Goal: Communication & Community: Answer question/provide support

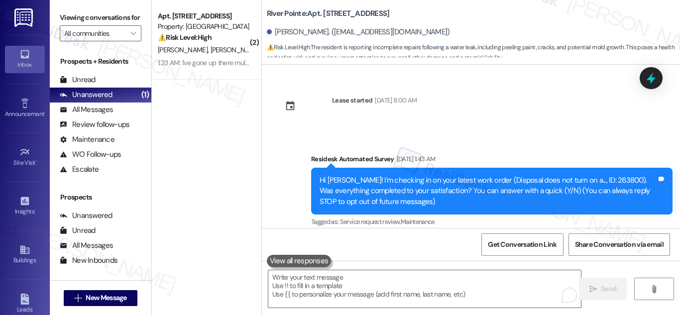
scroll to position [6906, 0]
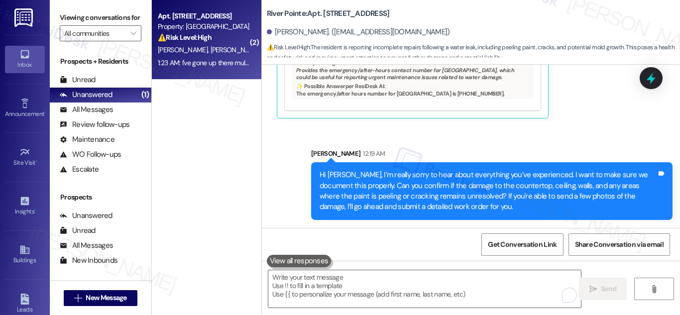
click at [209, 26] on div "Property: [GEOGRAPHIC_DATA]" at bounding box center [204, 26] width 92 height 10
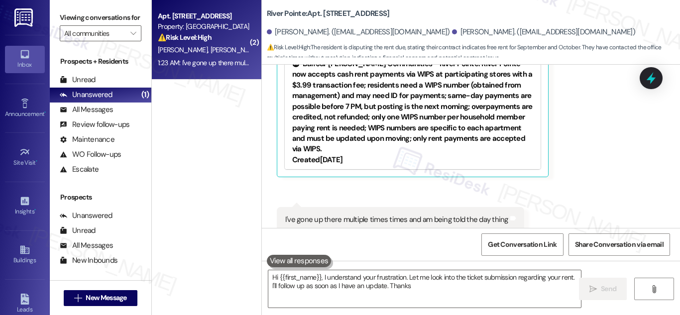
scroll to position [315, 0]
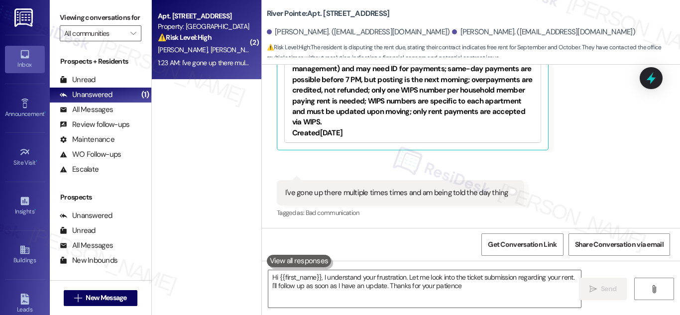
type textarea "Hi {{first_name}}, I understand your frustration. Let me look into the ticket s…"
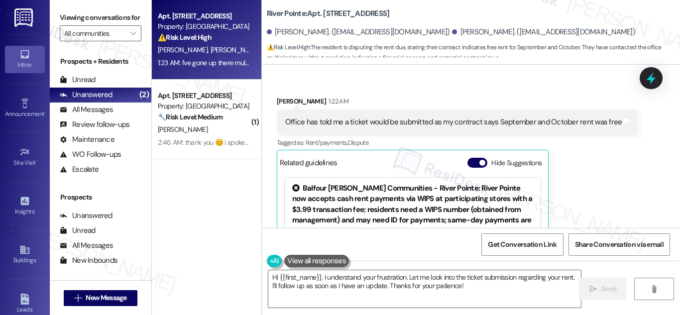
scroll to position [165, 0]
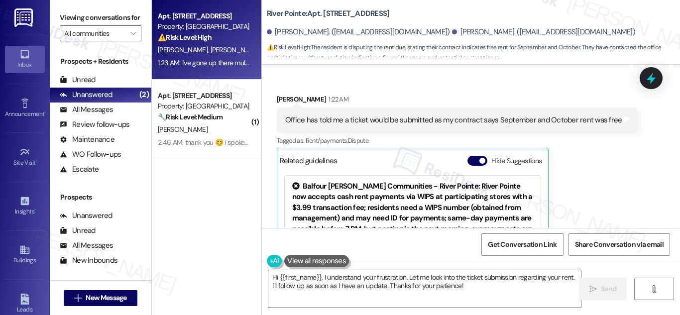
click at [529, 119] on div "Office has told me a ticket would be submitted as my contract says September an…" at bounding box center [453, 120] width 337 height 10
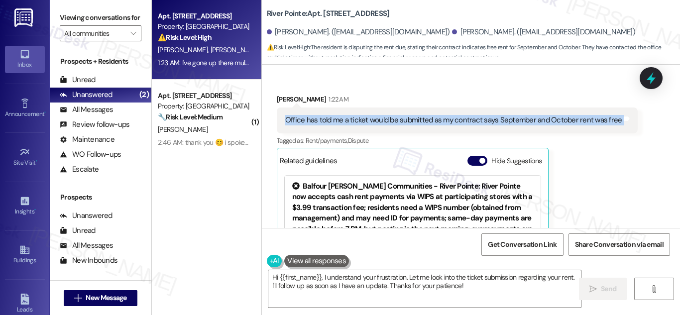
click at [529, 119] on div "Office has told me a ticket would be submitted as my contract says September an…" at bounding box center [453, 120] width 337 height 10
copy div "Office has told me a ticket would be submitted as my contract says September an…"
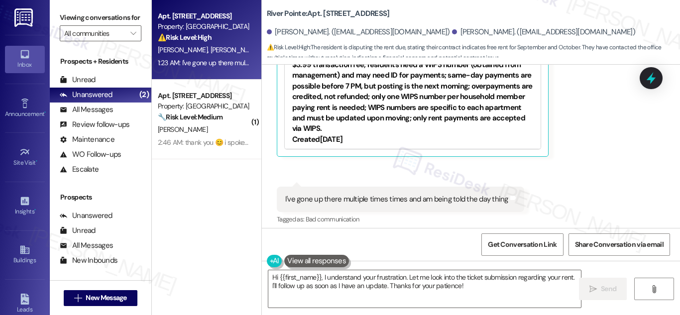
scroll to position [315, 0]
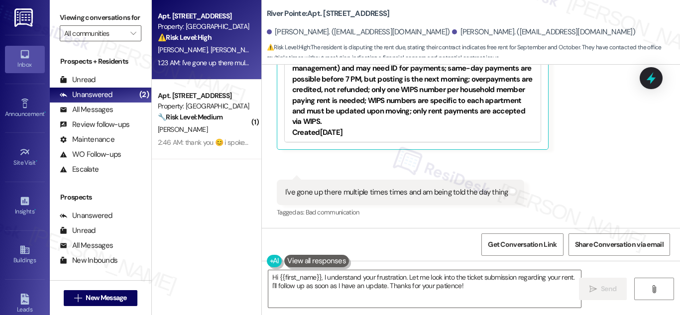
click at [380, 190] on div "I've gone up there multiple times times and am being told the day thing" at bounding box center [396, 192] width 223 height 10
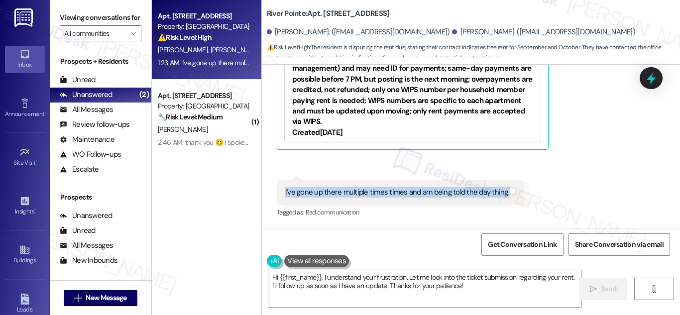
click at [380, 190] on div "I've gone up there multiple times times and am being told the day thing" at bounding box center [396, 192] width 223 height 10
copy div "I've gone up there multiple times times and am being told the day thing Tags an…"
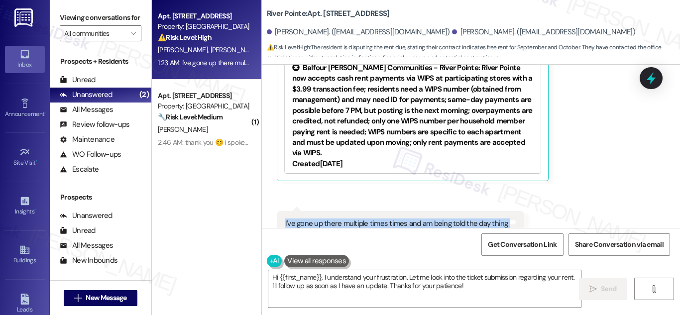
scroll to position [299, 0]
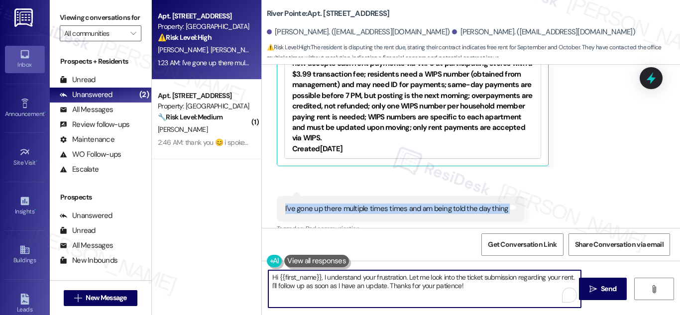
click at [426, 292] on textarea "Hi {{first_name}}, I understand your frustration. Let me look into the ticket s…" at bounding box center [424, 288] width 313 height 37
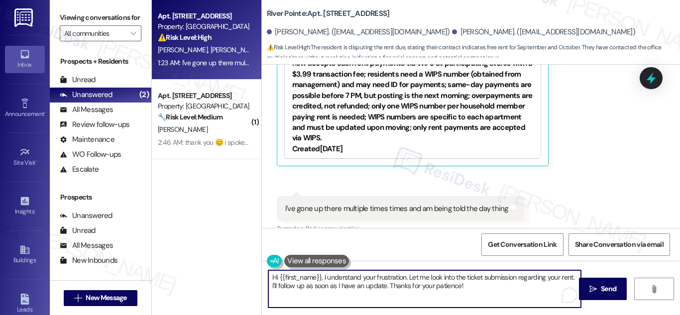
click at [426, 292] on textarea "Hi {{first_name}}, I understand your frustration. Let me look into the ticket s…" at bounding box center [424, 288] width 313 height 37
click at [405, 278] on textarea "Hi {{first_name}}, I understand your frustration. Let me look into the ticket s…" at bounding box center [424, 288] width 313 height 37
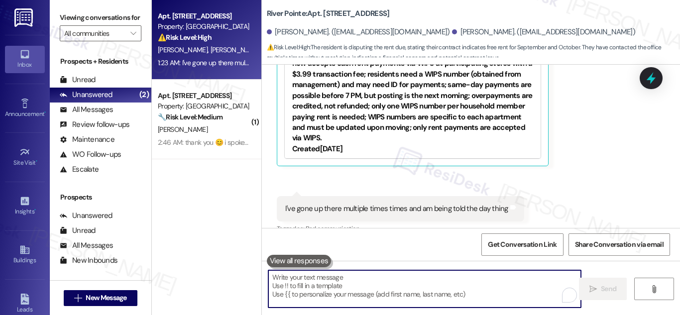
paste textarea "Hi! Thanks for reaching out. I understand you’ve been working to get this resol…"
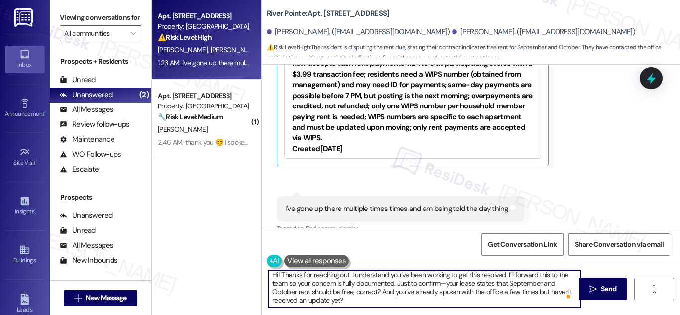
scroll to position [2, 0]
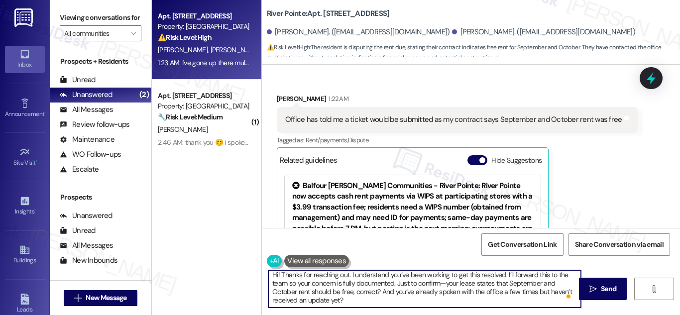
click at [275, 276] on textarea "Hi! Thanks for reaching out. I understand you’ve been working to get this resol…" at bounding box center [424, 288] width 313 height 37
click at [360, 286] on textarea "Hi [PERSON_NAME]! Thanks for reaching out. I understand you’ve been working to …" at bounding box center [424, 288] width 313 height 37
click at [455, 282] on textarea "Hi [PERSON_NAME]! Thanks for reaching out. I understand you’ve been working to …" at bounding box center [424, 288] width 313 height 37
click at [373, 301] on textarea "Hi [PERSON_NAME]! Thanks for reaching out. I understand you’ve been working to …" at bounding box center [424, 288] width 313 height 37
click at [536, 276] on textarea "Hi [PERSON_NAME]! Thanks for reaching out. I understand you’ve been working to …" at bounding box center [424, 288] width 313 height 37
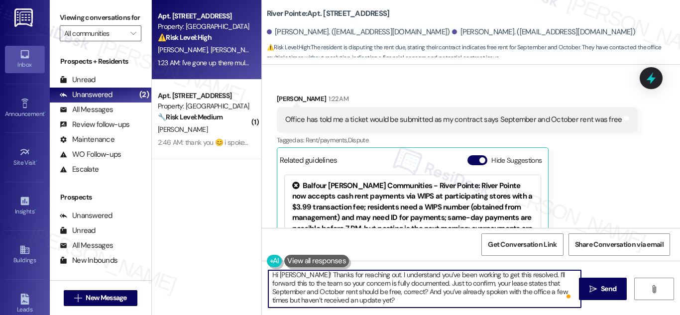
click at [536, 276] on textarea "Hi [PERSON_NAME]! Thanks for reaching out. I understand you’ve been working to …" at bounding box center [424, 288] width 313 height 37
click at [537, 277] on textarea "Hi [PERSON_NAME]! Thanks for reaching out. I understand you’ve been working to …" at bounding box center [424, 288] width 313 height 37
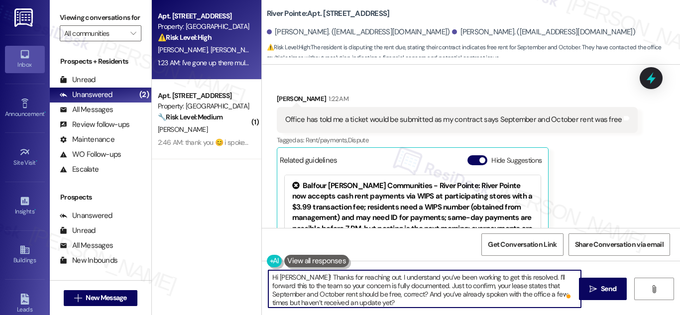
click at [537, 277] on textarea "Hi [PERSON_NAME]! Thanks for reaching out. I understand you’ve been working to …" at bounding box center [424, 288] width 313 height 37
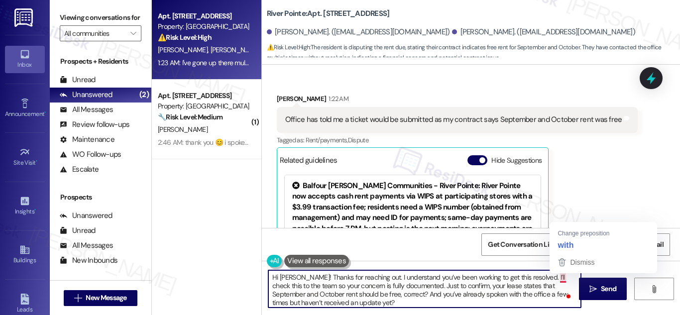
click at [561, 277] on textarea "Hi [PERSON_NAME]! Thanks for reaching out. I understand you’ve been working to …" at bounding box center [424, 288] width 313 height 37
type textarea "Hi [PERSON_NAME]! Thanks for reaching out. I understand you’ve been working to …"
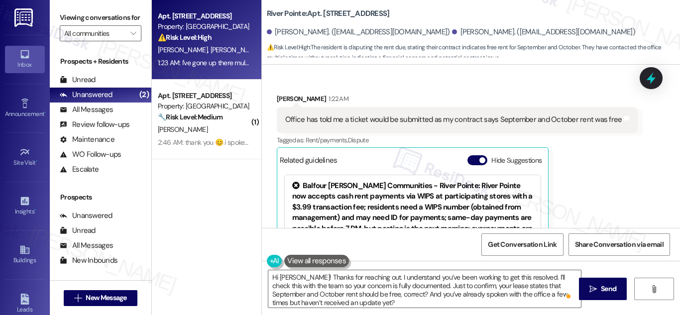
click at [579, 241] on span "Share Conversation via email" at bounding box center [619, 245] width 89 height 10
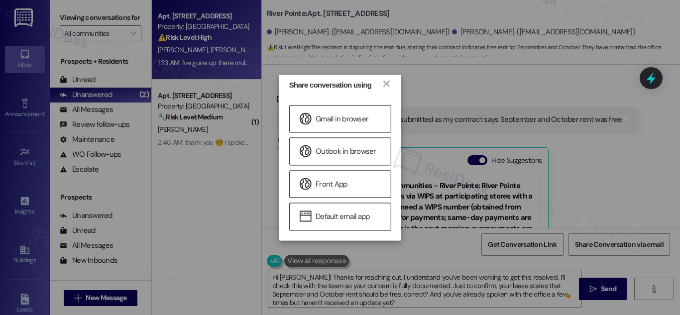
click at [451, 244] on div "Share conversation using × Gmail in browser Outlook in browser Front App Defaul…" at bounding box center [340, 157] width 680 height 315
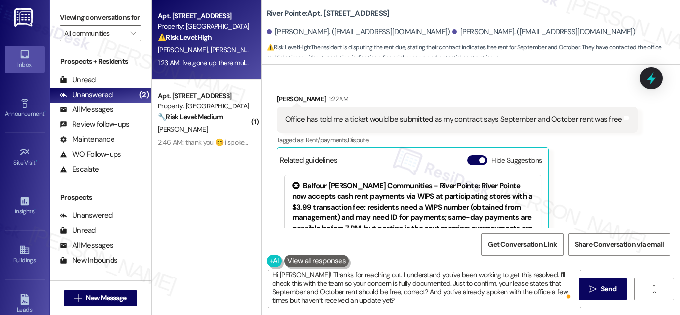
click at [386, 285] on textarea "Hi [PERSON_NAME]! Thanks for reaching out. I understand you’ve been working to …" at bounding box center [424, 288] width 313 height 37
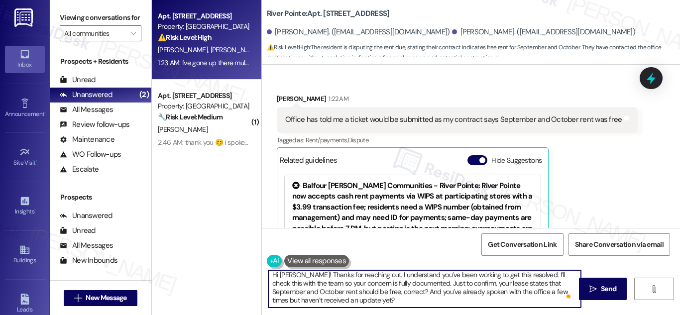
click at [386, 285] on textarea "Hi [PERSON_NAME]! Thanks for reaching out. I understand you’ve been working to …" at bounding box center [424, 288] width 313 height 37
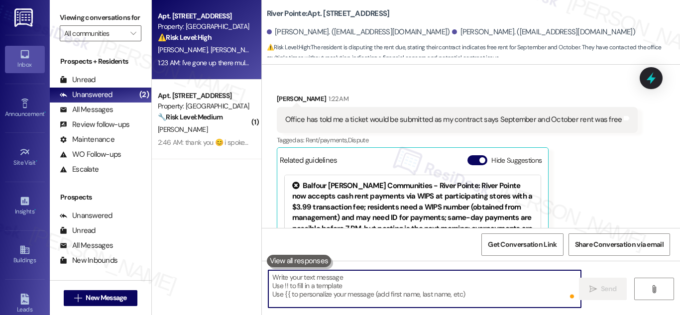
scroll to position [0, 0]
paste textarea "Hi! Thanks for reaching out. I understand you’ve been working to get this resol…"
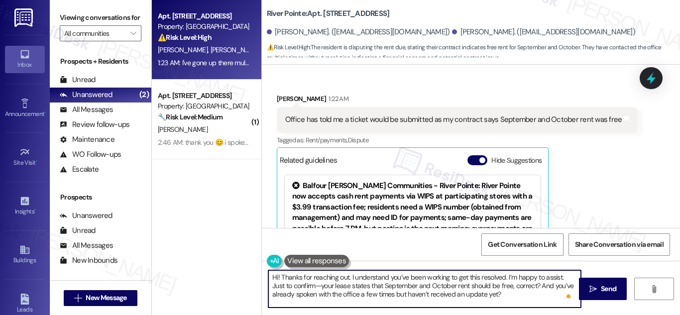
scroll to position [2, 0]
drag, startPoint x: 305, startPoint y: 286, endPoint x: 310, endPoint y: 300, distance: 14.6
click at [306, 287] on textarea "Hi! Thanks for reaching out. I understand you’ve been working to get this resol…" at bounding box center [424, 288] width 313 height 37
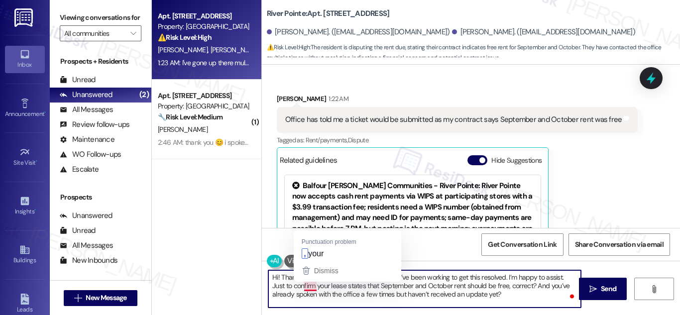
click at [312, 287] on textarea "Hi! Thanks for reaching out. I understand you’ve been working to get this resol…" at bounding box center [424, 288] width 313 height 37
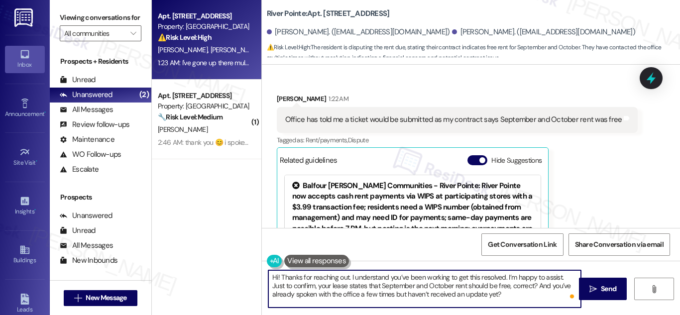
click at [276, 275] on textarea "Hi! Thanks for reaching out. I understand you’ve been working to get this resol…" at bounding box center [424, 288] width 313 height 37
click at [516, 296] on textarea "Hi [PERSON_NAME]! Thanks for reaching out. I understand you’ve been working to …" at bounding box center [424, 288] width 313 height 37
type textarea "Hi [PERSON_NAME]! Thanks for reaching out. I understand you’ve been working to …"
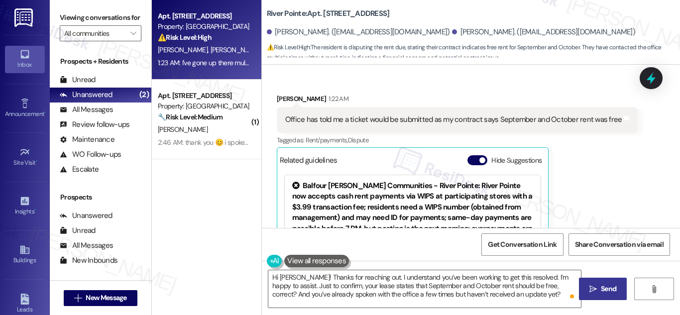
click at [598, 287] on span " Send" at bounding box center [603, 289] width 31 height 10
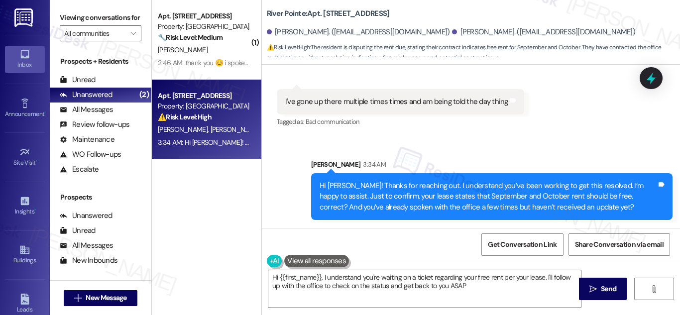
type textarea "Hi {{first_name}}, I understand you're waiting on a ticket regarding your free …"
click at [208, 103] on div "Property: [GEOGRAPHIC_DATA]" at bounding box center [204, 106] width 92 height 10
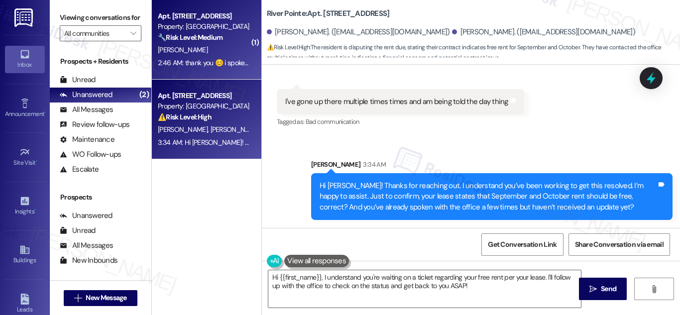
click at [211, 29] on div "Property: [GEOGRAPHIC_DATA]" at bounding box center [204, 26] width 92 height 10
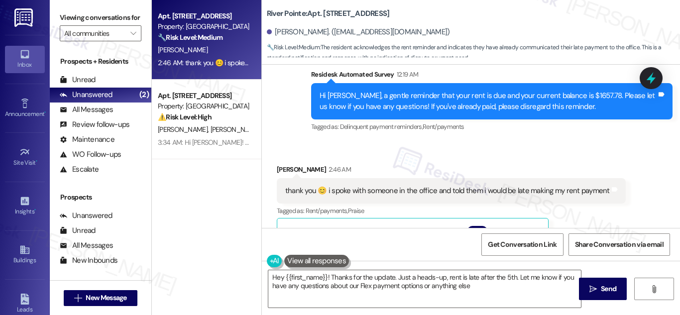
type textarea "Hey {{first_name}}! Thanks for the update. Just a heads-up, rent is late after …"
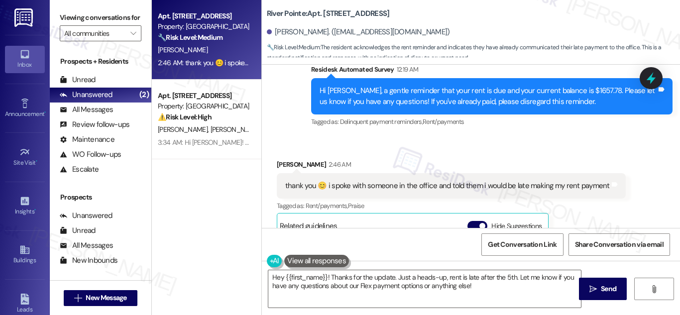
scroll to position [1734, 0]
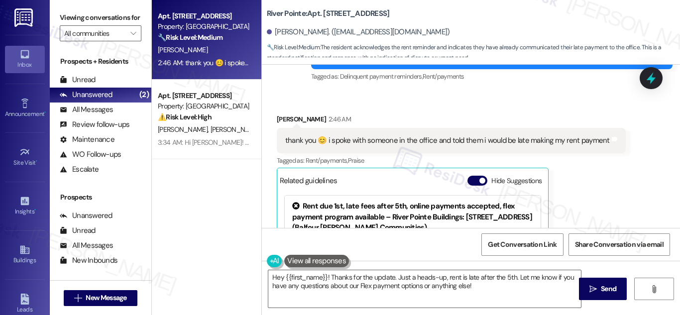
click at [403, 137] on div "thank you 😊 i spoke with someone in the office and told them i would be late ma…" at bounding box center [447, 140] width 325 height 10
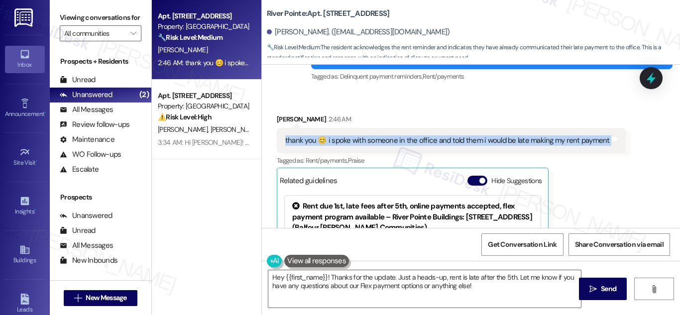
click at [403, 137] on div "thank you 😊 i spoke with someone in the office and told them i would be late ma…" at bounding box center [447, 140] width 325 height 10
copy div "thank you 😊 i spoke with someone in the office and told them i would be late ma…"
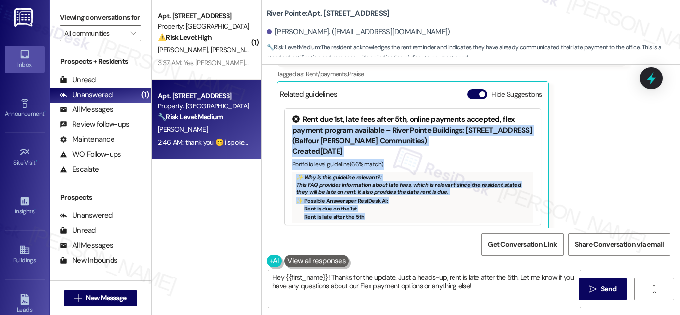
scroll to position [1833, 0]
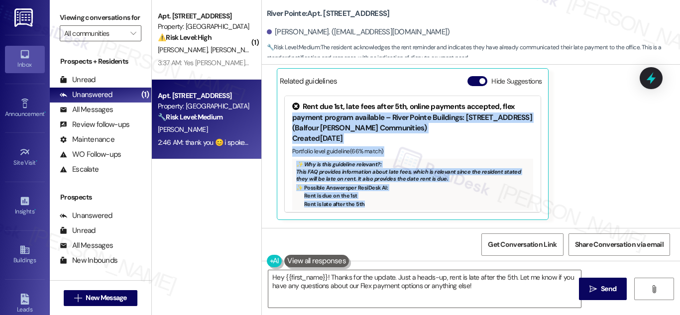
click at [675, 209] on div "Received via SMS [PERSON_NAME] 2:46 AM thank you 😊 i spoke with someone in the …" at bounding box center [471, 110] width 418 height 236
drag, startPoint x: 675, startPoint y: 209, endPoint x: 656, endPoint y: 200, distance: 20.9
click at [674, 209] on div "Received via SMS [PERSON_NAME] 2:46 AM thank you 😊 i spoke with someone in the …" at bounding box center [471, 110] width 418 height 236
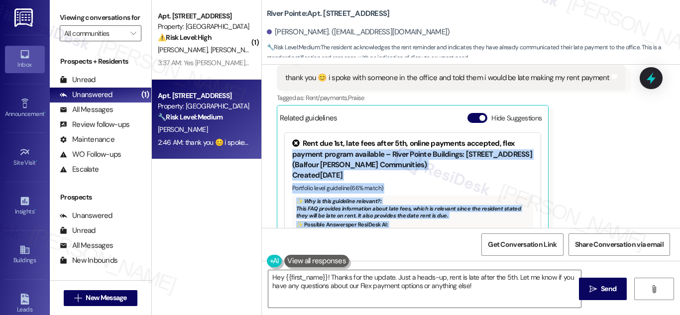
scroll to position [1783, 0]
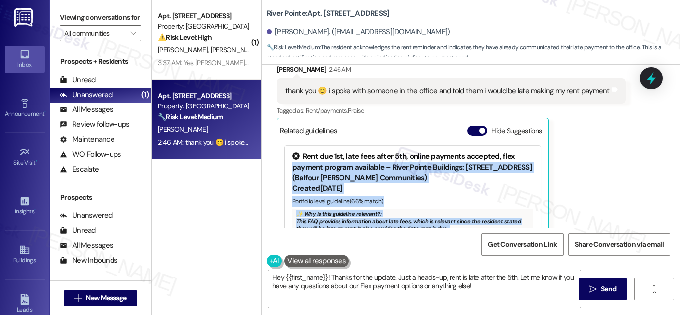
click at [421, 286] on textarea "Hey {{first_name}}! Thanks for the update. Just a heads-up, rent is late after …" at bounding box center [424, 288] width 313 height 37
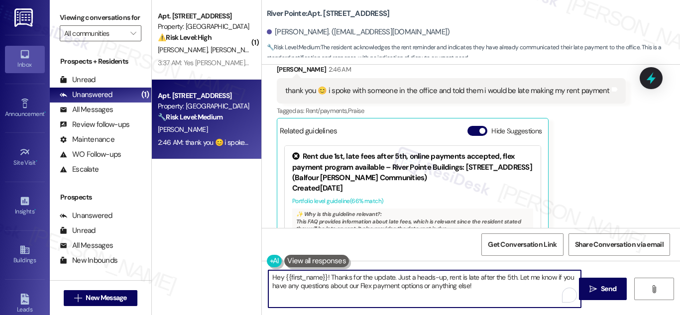
click at [421, 286] on textarea "Hey {{first_name}}! Thanks for the update. Just a heads-up, rent is late after …" at bounding box center [424, 288] width 313 height 37
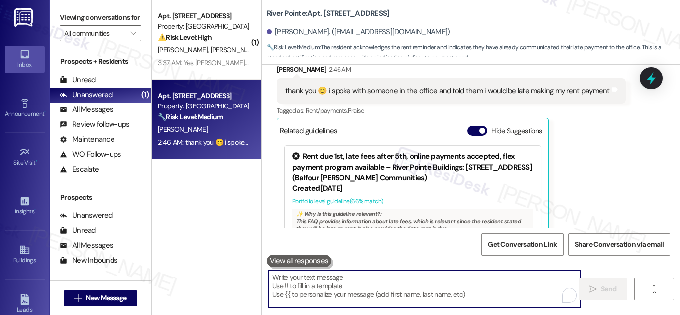
paste textarea "I appreciate you letting me know 😊 Just so the team is aware, when do you think…"
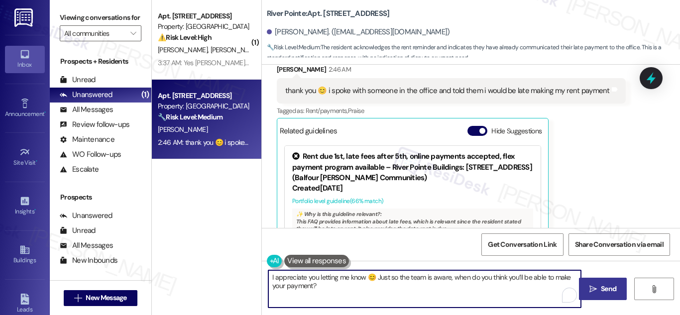
type textarea "I appreciate you letting me know 😊 Just so the team is aware, when do you think…"
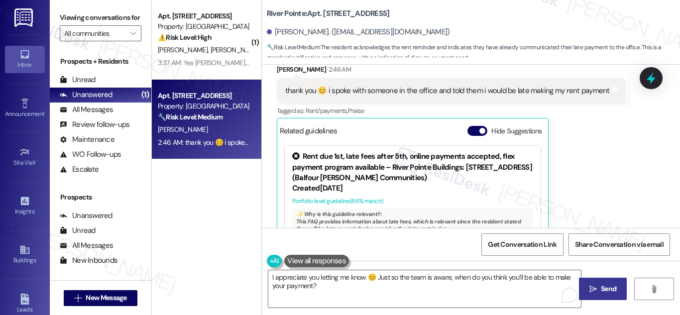
click at [613, 290] on span "Send" at bounding box center [608, 289] width 15 height 10
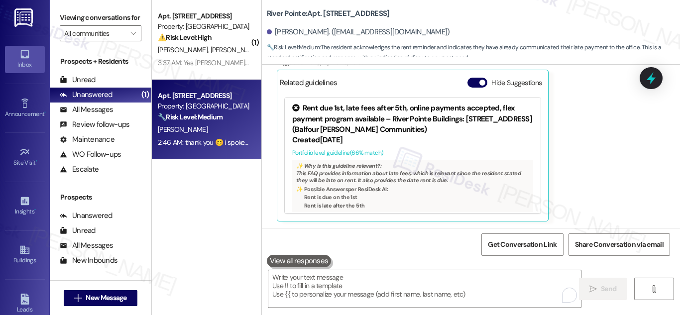
scroll to position [1833, 0]
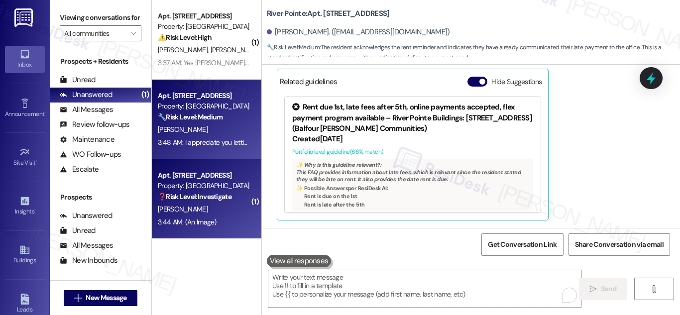
click at [199, 183] on div "Property: [GEOGRAPHIC_DATA]" at bounding box center [204, 186] width 92 height 10
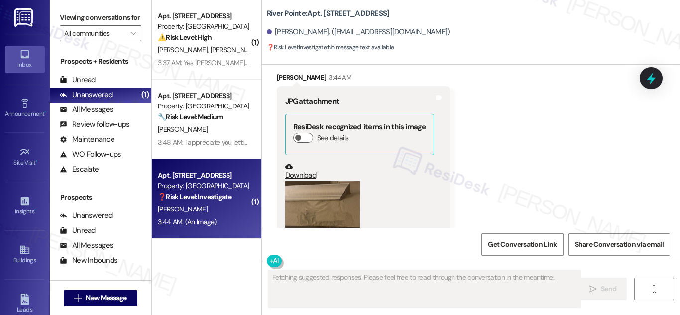
scroll to position [7011, 0]
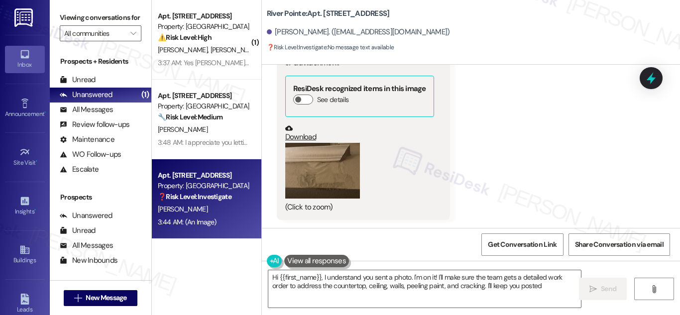
type textarea "Hi {{first_name}}, I understand you sent a photo. I'm on it! I'll make sure the…"
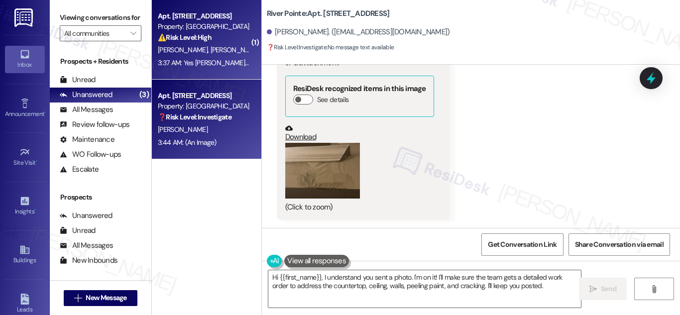
click at [206, 38] on strong "⚠️ Risk Level: High" at bounding box center [185, 37] width 54 height 9
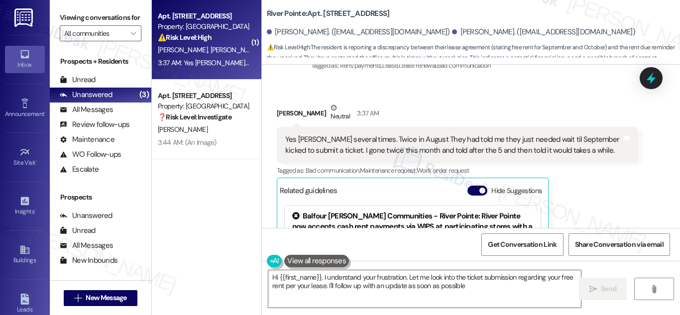
type textarea "Hi {{first_name}}, I understand your frustration. Let me look into the ticket s…"
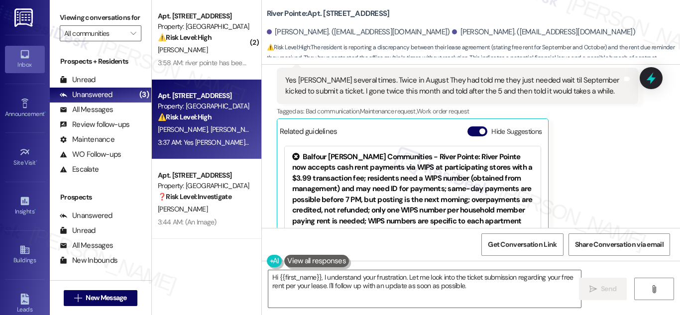
scroll to position [486, 0]
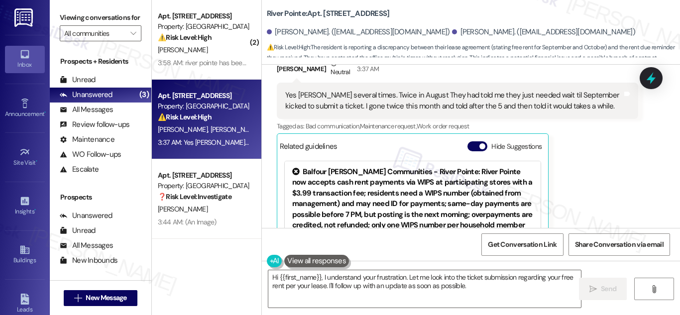
click at [387, 100] on div "Yes [PERSON_NAME] several times. Twice in August They had told me they just nee…" at bounding box center [453, 100] width 337 height 21
click at [387, 101] on div "Yes [PERSON_NAME] several times. Twice in August They had told me they just nee…" at bounding box center [453, 100] width 337 height 21
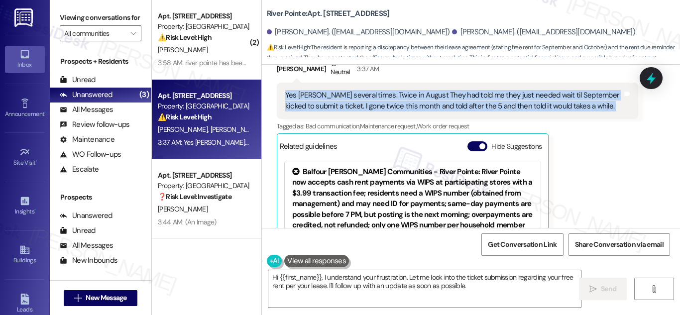
click at [387, 101] on div "Yes [PERSON_NAME] several times. Twice in August They had told me they just nee…" at bounding box center [453, 100] width 337 height 21
copy div "Yes [PERSON_NAME] several times. Twice in August They had told me they just nee…"
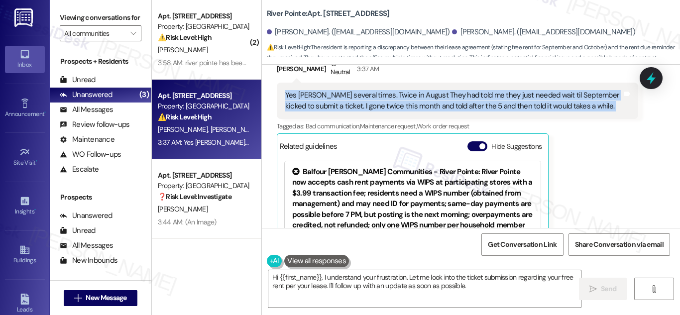
copy div "Yes [PERSON_NAME] several times. Twice in August They had told me they just nee…"
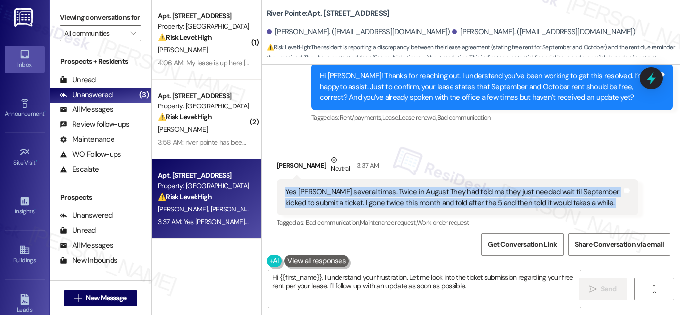
scroll to position [418, 0]
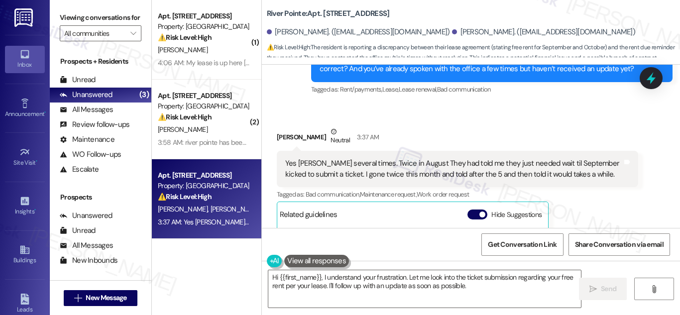
click at [523, 122] on div "Received via SMS [PERSON_NAME] Neutral 3:37 AM Yes Ma'am several times. Twice i…" at bounding box center [457, 240] width 377 height 242
drag, startPoint x: 282, startPoint y: 138, endPoint x: 292, endPoint y: 137, distance: 10.5
click at [292, 137] on div "[PERSON_NAME] Neutral 3:37 AM" at bounding box center [458, 139] width 362 height 24
drag, startPoint x: 274, startPoint y: 136, endPoint x: 307, endPoint y: 137, distance: 32.9
click at [308, 137] on div "[PERSON_NAME] Neutral 3:37 AM" at bounding box center [458, 139] width 362 height 24
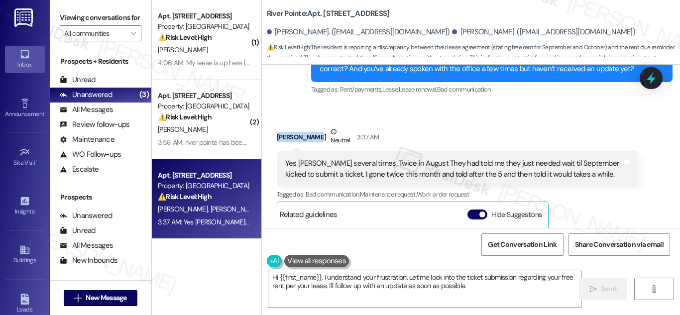
copy div "[PERSON_NAME]"
click at [574, 122] on div "Received via SMS [PERSON_NAME] Neutral 3:37 AM Yes Ma'am several times. Twice i…" at bounding box center [457, 240] width 377 height 242
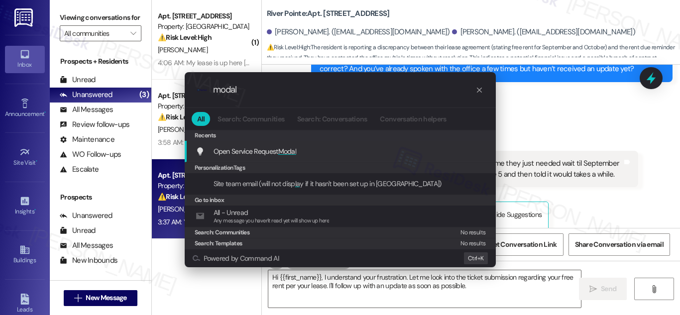
type input "modal"
click at [245, 150] on span "Open Service Request Modal" at bounding box center [255, 151] width 83 height 9
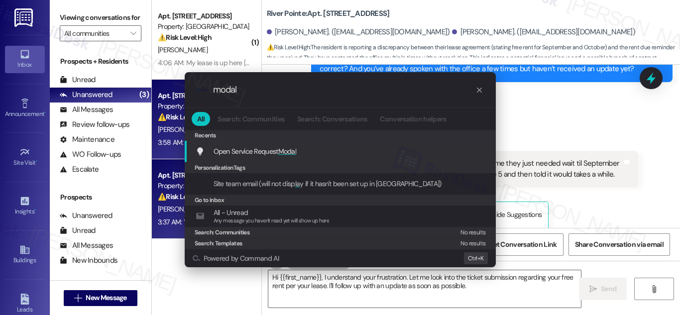
click at [245, 150] on div "Apt. 682, [STREET_ADDRESS] Property: River Pointe ⚠️ Risk Level: High The resid…" at bounding box center [207, 120] width 110 height 80
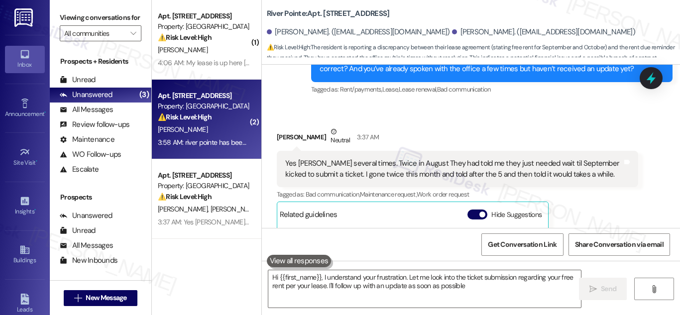
type textarea "Hi {{first_name}}, I understand your frustration. Let me look into the ticket s…"
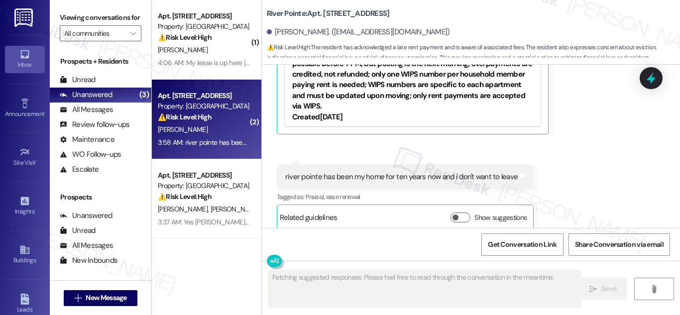
scroll to position [2154, 0]
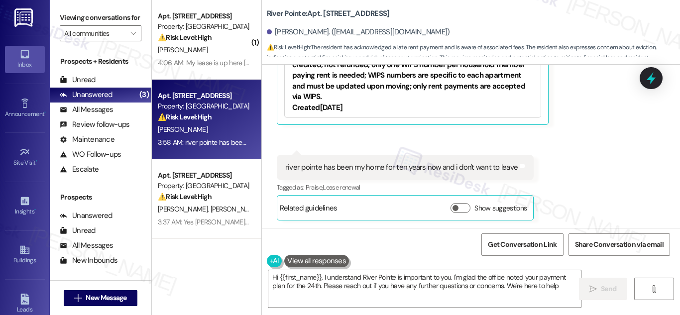
type textarea "Hi {{first_name}}, I understand River Pointe is important to you. I'm glad the …"
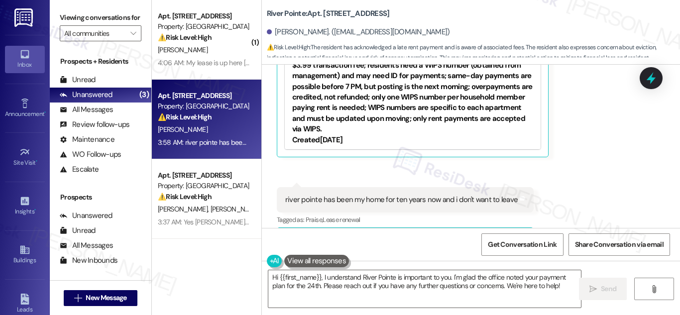
scroll to position [2154, 0]
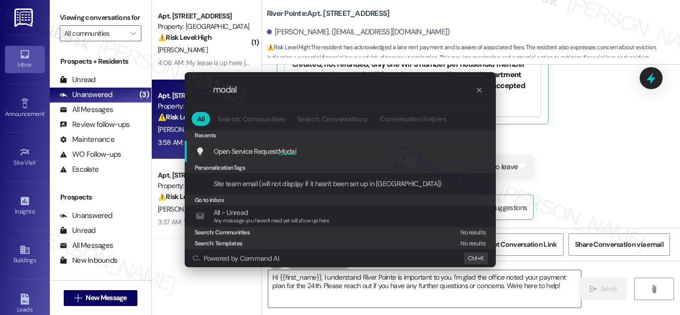
type input "modal"
click at [247, 153] on span "Open Service Request Modal" at bounding box center [255, 151] width 83 height 9
click at [247, 153] on div "Apt. 682, [STREET_ADDRESS] Property: River Pointe ⚠️ Risk Level: High The resid…" at bounding box center [207, 120] width 110 height 80
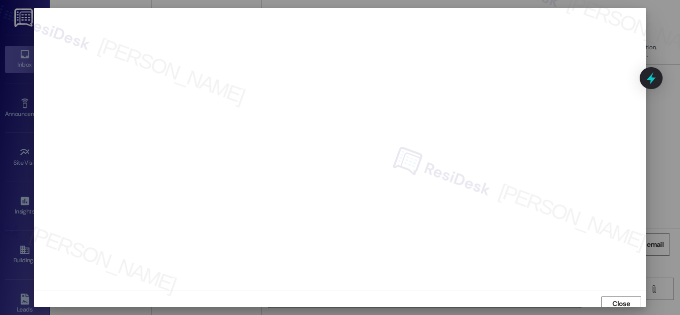
scroll to position [0, 0]
click at [659, 159] on div at bounding box center [340, 157] width 680 height 315
click at [624, 299] on span "Close" at bounding box center [621, 299] width 17 height 10
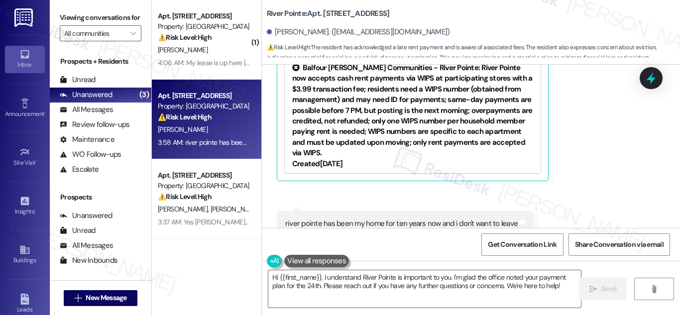
scroll to position [2154, 0]
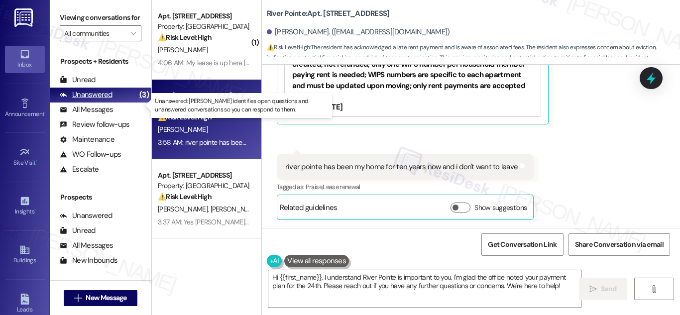
click at [105, 100] on div "Unanswered" at bounding box center [86, 95] width 53 height 10
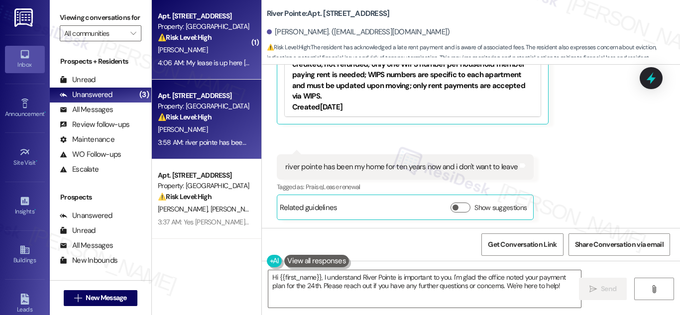
click at [180, 48] on span "[PERSON_NAME]" at bounding box center [183, 49] width 50 height 9
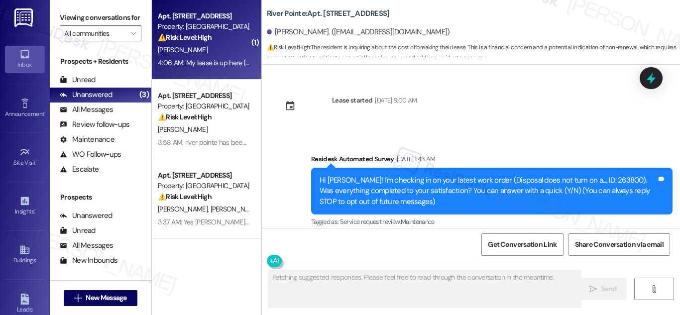
scroll to position [7096, 0]
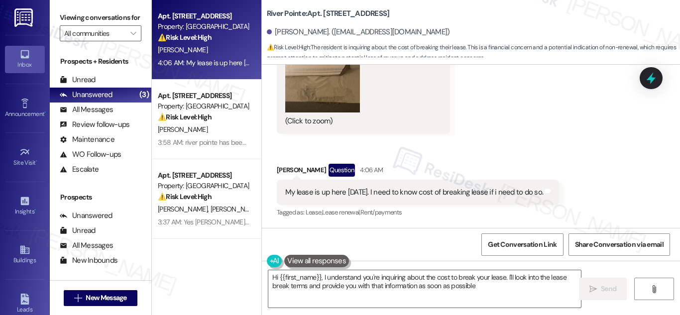
type textarea "Hi {{first_name}}, I understand you're inquiring about the cost to break your l…"
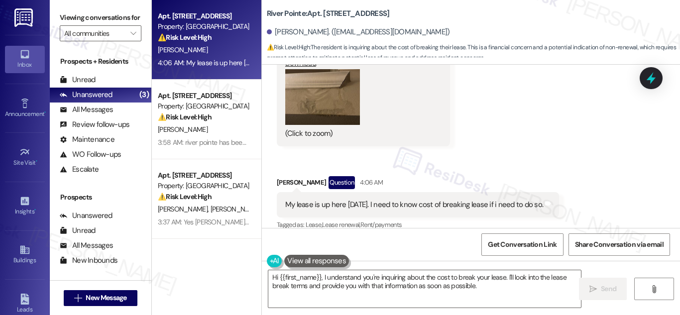
scroll to position [7096, 0]
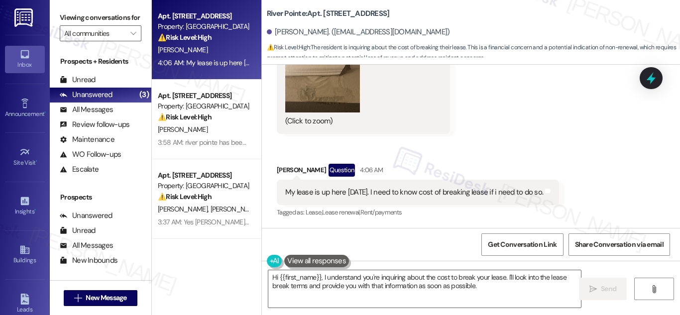
click at [457, 189] on div "My lease is up here [DATE]. I need to know cost of breaking lease if i need to …" at bounding box center [414, 192] width 258 height 10
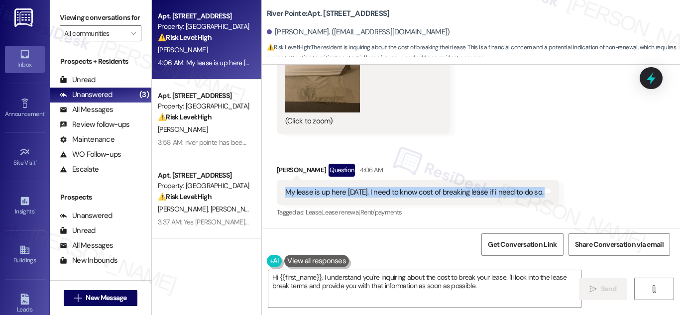
click at [457, 189] on div "My lease is up here [DATE]. I need to know cost of breaking lease if i need to …" at bounding box center [414, 192] width 258 height 10
copy div "My lease is up here [DATE]. I need to know cost of breaking lease if i need to …"
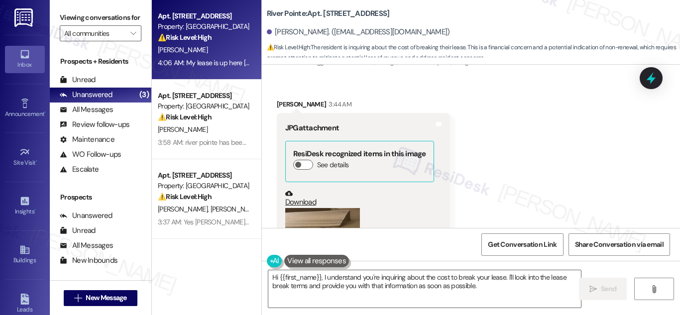
scroll to position [6997, 0]
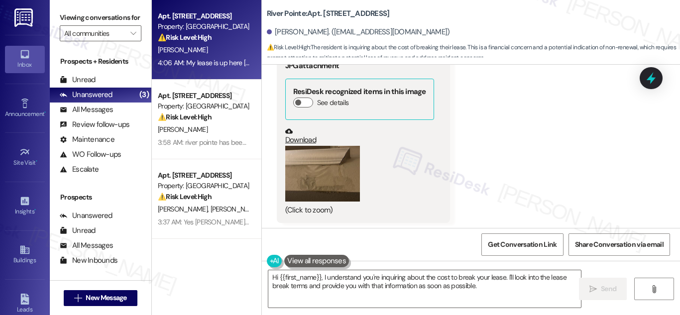
click at [329, 173] on button "Zoom image" at bounding box center [322, 174] width 75 height 56
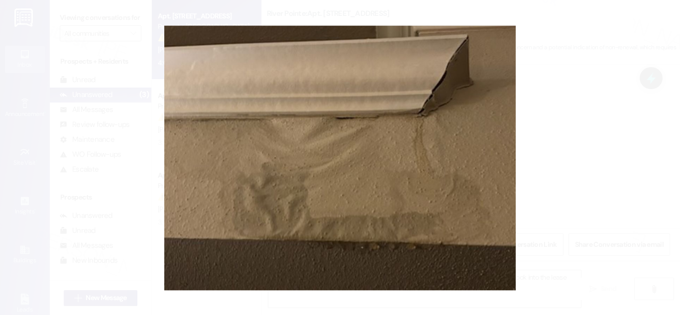
click at [647, 186] on button "Unzoom image" at bounding box center [340, 157] width 680 height 315
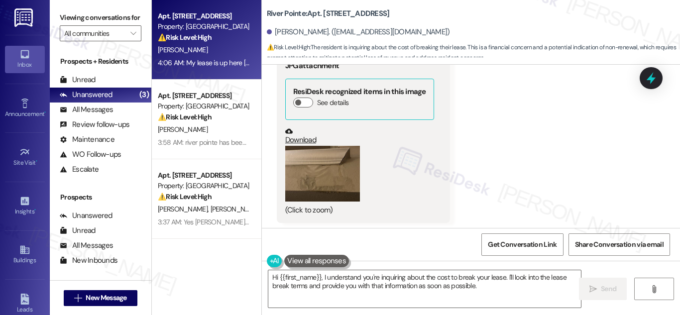
scroll to position [7096, 0]
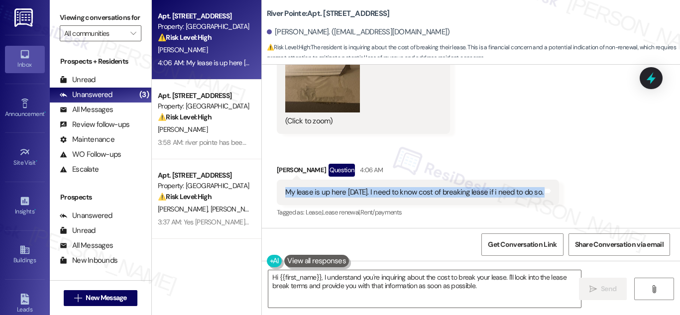
click at [510, 189] on div "My lease is up here [DATE]. I need to know cost of breaking lease if i need to …" at bounding box center [414, 192] width 258 height 10
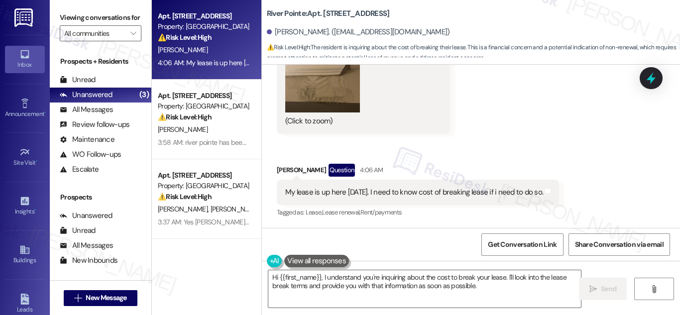
click at [450, 190] on div "My lease is up here [DATE]. I need to know cost of breaking lease if i need to …" at bounding box center [414, 192] width 258 height 10
drag, startPoint x: 450, startPoint y: 190, endPoint x: 503, endPoint y: 190, distance: 53.3
click at [503, 190] on div "My lease is up here [DATE]. I need to know cost of breaking lease if i need to …" at bounding box center [414, 192] width 258 height 10
copy div "cost of breaking lease"
